Goal: Navigation & Orientation: Go to known website

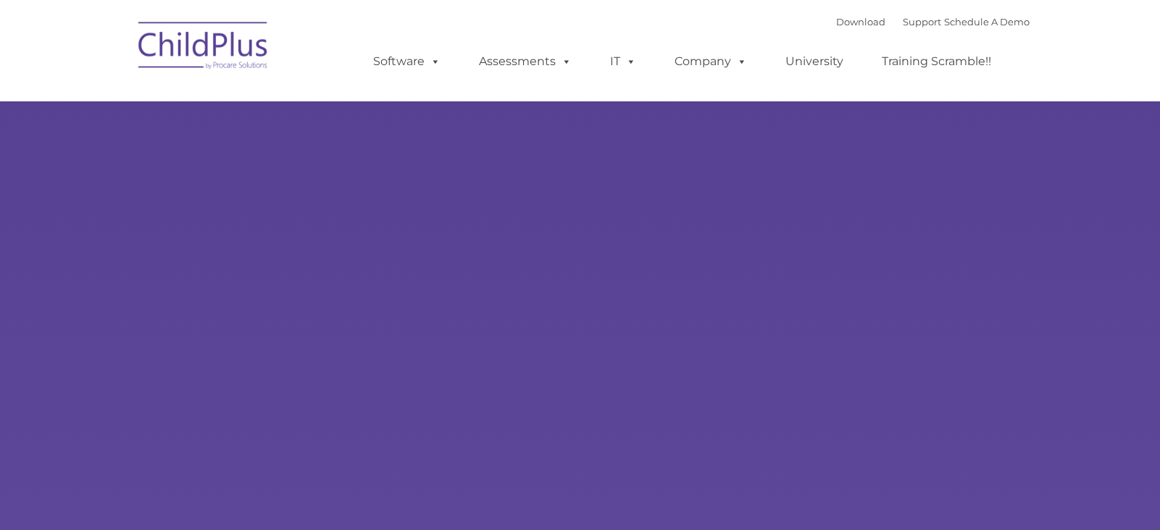
type input ""
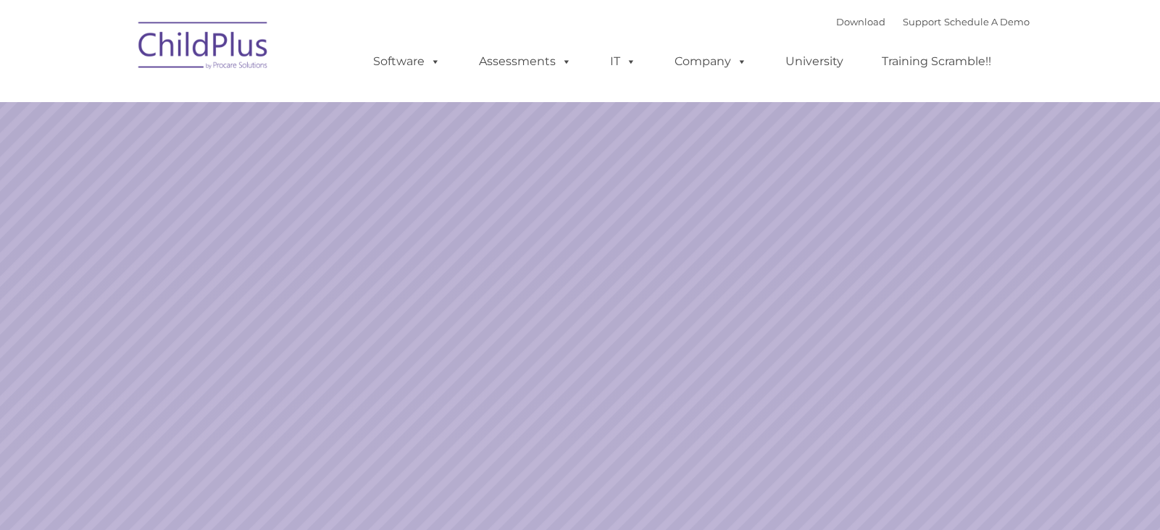
select select "MEDIUM"
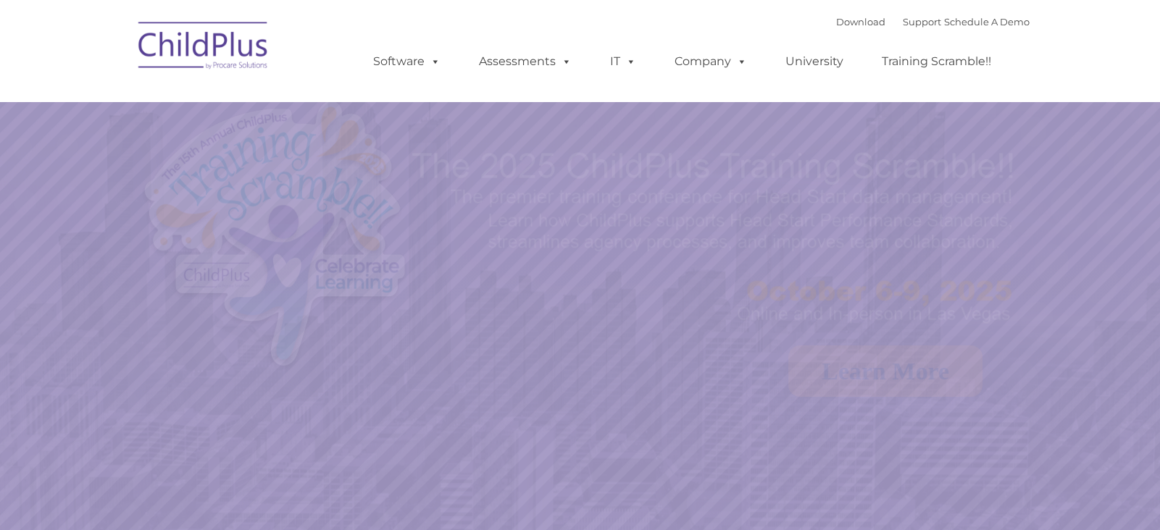
select select "MEDIUM"
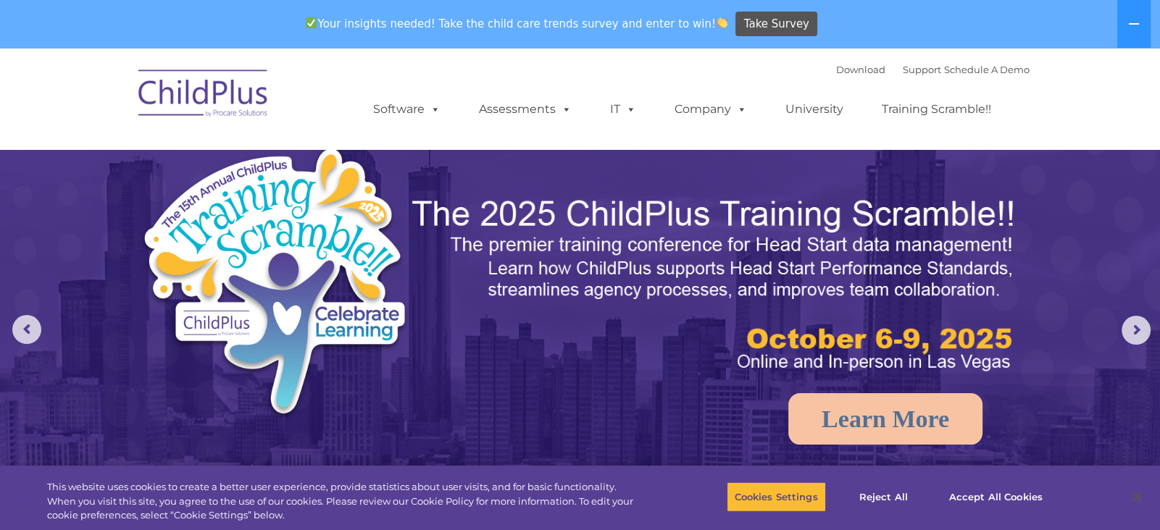
click at [200, 171] on img at bounding box center [335, 288] width 390 height 285
